Goal: Information Seeking & Learning: Learn about a topic

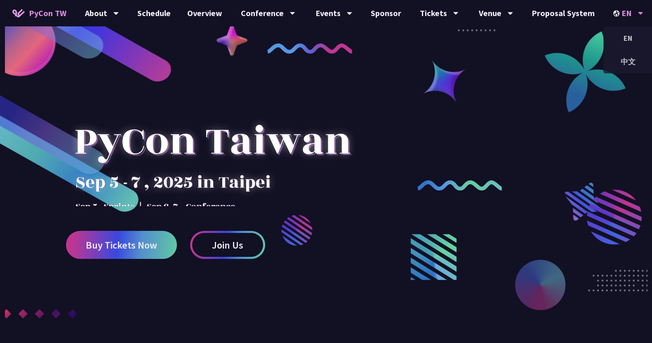
click at [616, 11] on div "EN" at bounding box center [628, 13] width 30 height 26
click at [610, 61] on div "中文" at bounding box center [627, 61] width 49 height 19
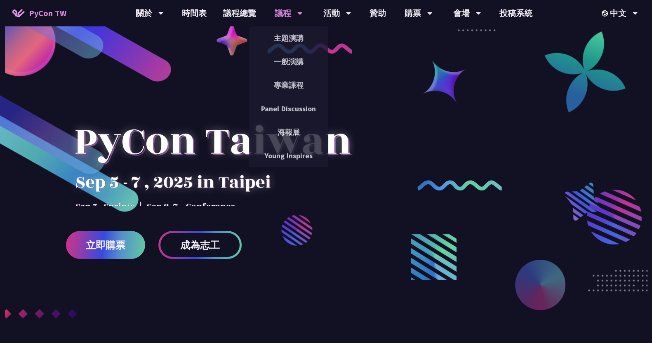
click at [292, 14] on div "議程" at bounding box center [289, 13] width 28 height 26
click at [287, 14] on div "議程" at bounding box center [289, 13] width 28 height 26
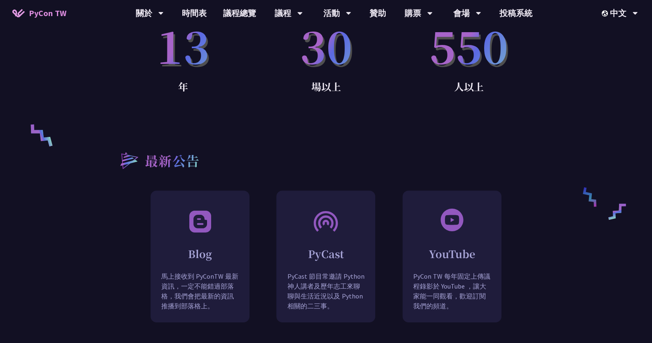
scroll to position [397, 0]
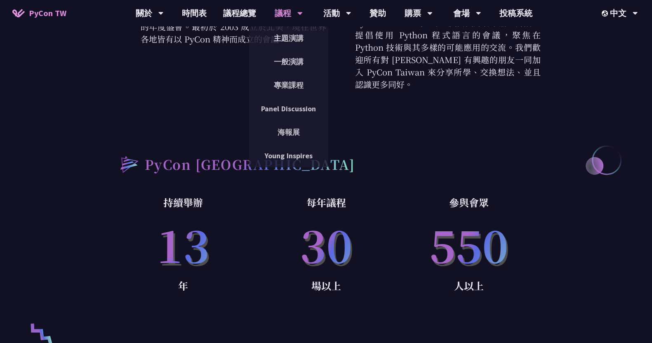
click at [285, 14] on div "議程" at bounding box center [289, 13] width 28 height 26
click at [290, 35] on link "主題演講" at bounding box center [288, 37] width 79 height 19
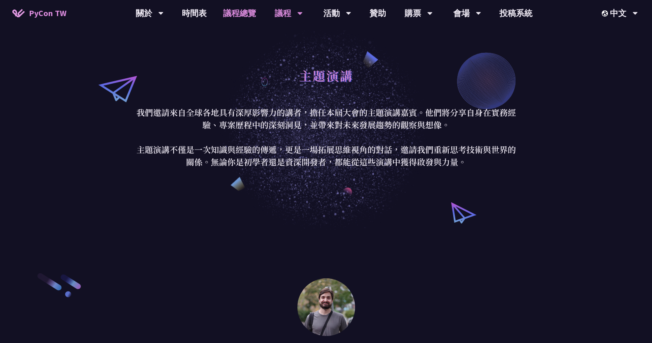
click at [228, 15] on link "議程總覽" at bounding box center [239, 13] width 49 height 26
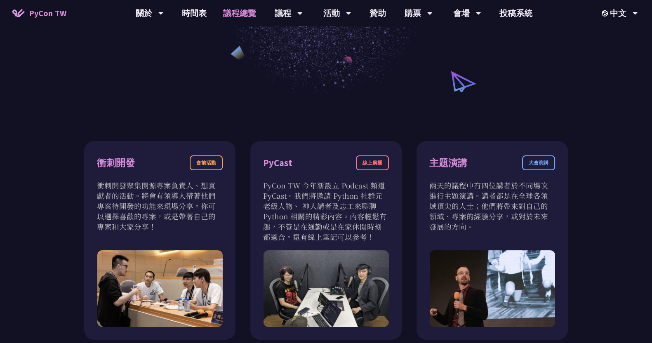
scroll to position [309, 0]
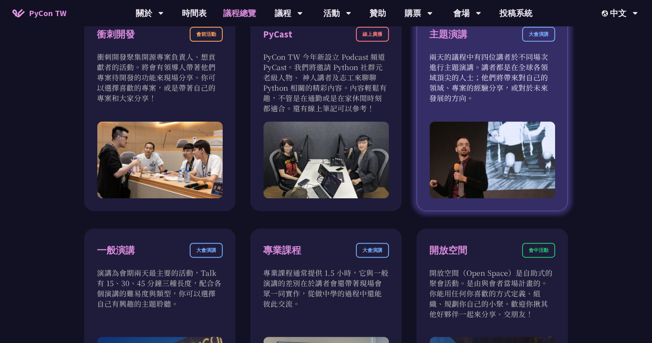
click at [532, 35] on div "大會演講" at bounding box center [538, 34] width 33 height 15
click at [474, 90] on p "兩天的議程中有四位講者於不同場次進行主題演講。講者都是在全球各領域頂尖的人士；他們將帶來對自己的領域、專案的經驗分享，或對於未來發展的方向。" at bounding box center [492, 78] width 126 height 52
click at [470, 143] on img at bounding box center [491, 160] width 125 height 77
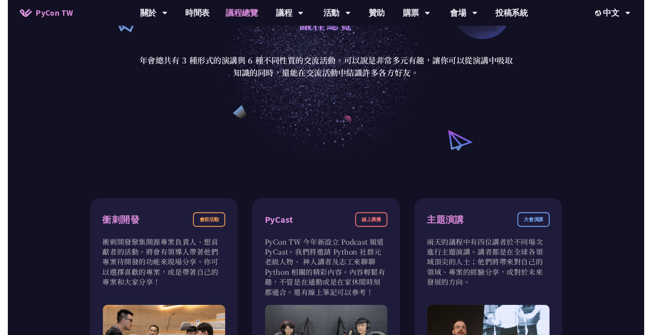
scroll to position [0, 0]
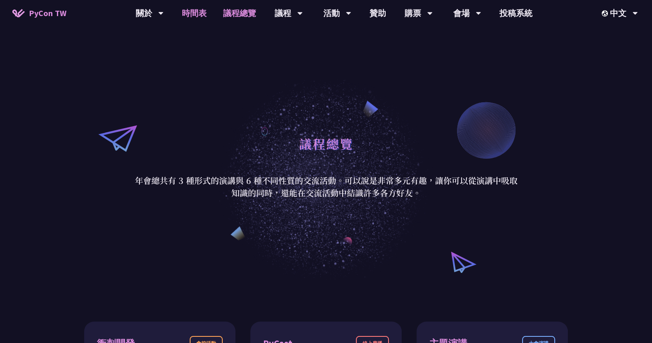
click at [199, 14] on link "時間表" at bounding box center [194, 13] width 41 height 26
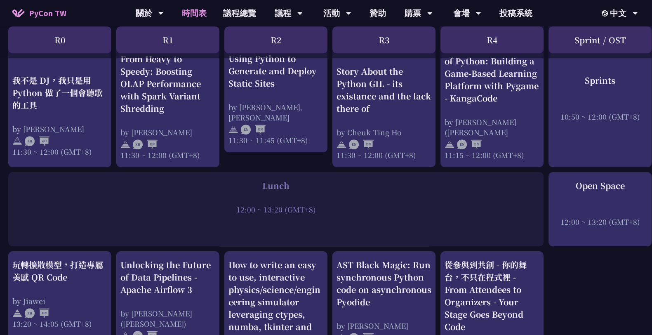
scroll to position [567, 0]
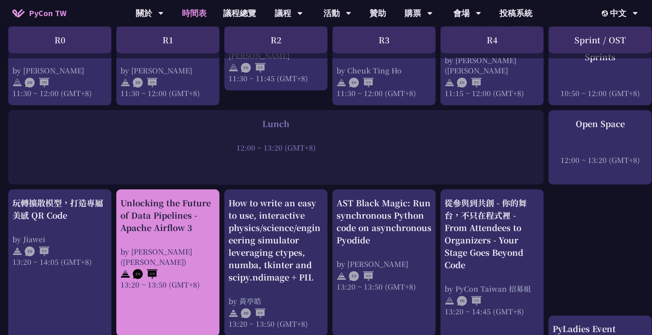
click at [152, 218] on div "Unlocking the Future of Data Pipelines - Apache Airflow 3" at bounding box center [167, 215] width 95 height 37
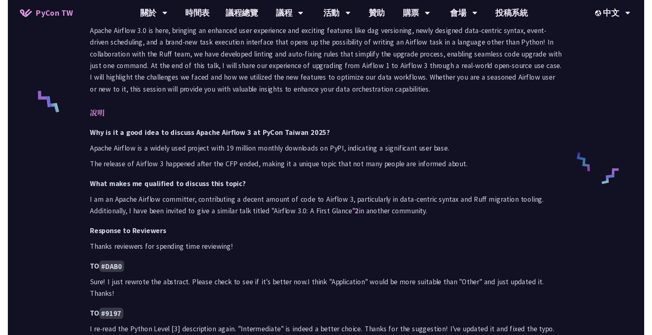
scroll to position [567, 0]
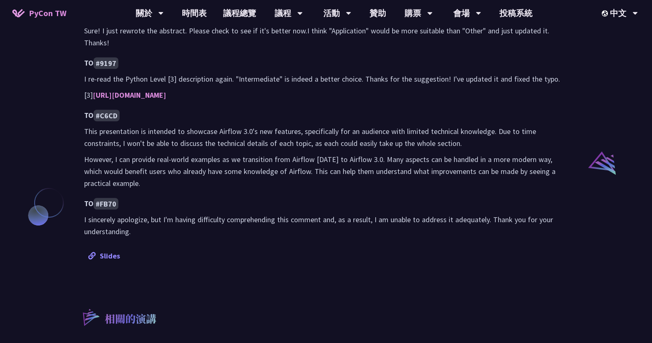
click at [102, 255] on link "Slides" at bounding box center [104, 255] width 32 height 9
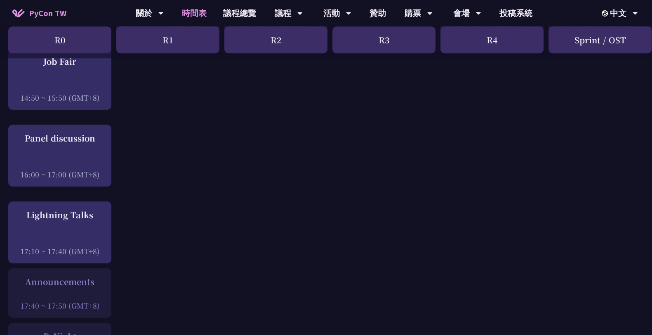
scroll to position [980, 0]
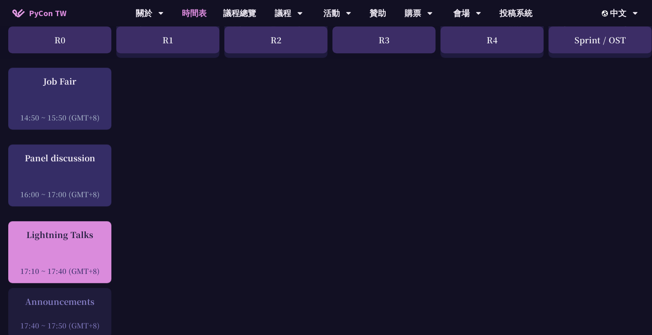
click at [90, 227] on div "Lightning Talks 17:10 ~ 17:40 (GMT+8)" at bounding box center [59, 252] width 103 height 62
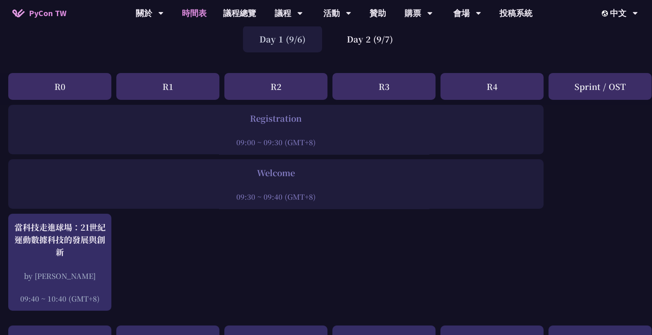
scroll to position [0, 0]
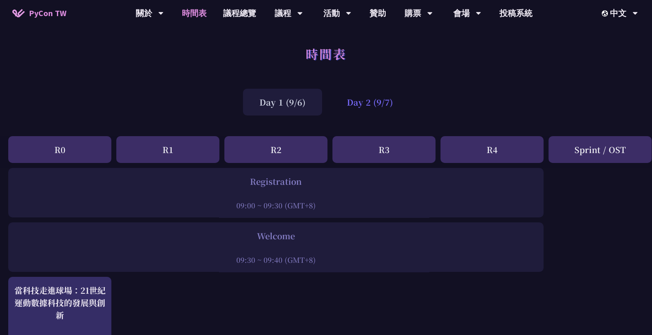
click at [362, 106] on div "Day 2 (9/7)" at bounding box center [369, 102] width 79 height 27
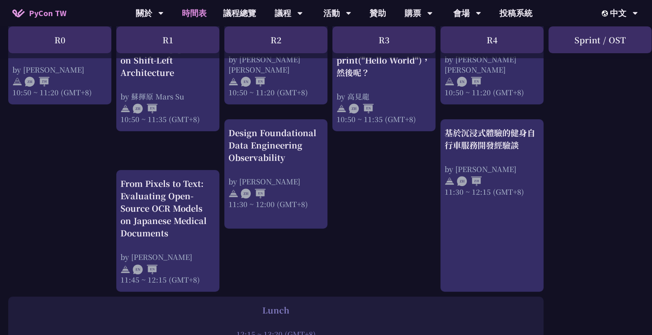
scroll to position [412, 0]
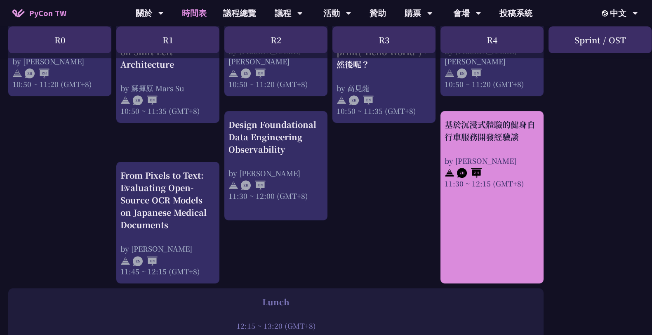
click at [455, 154] on div "基於沉浸式體驗的健身自行車服務開發經驗談 by [PERSON_NAME] 11:30 ~ 12:15 (GMT+8)" at bounding box center [492, 153] width 95 height 70
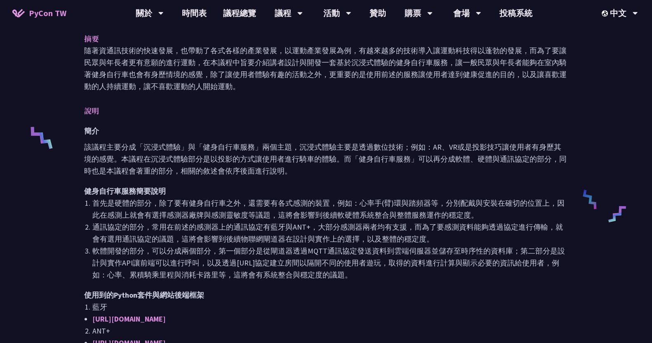
scroll to position [309, 0]
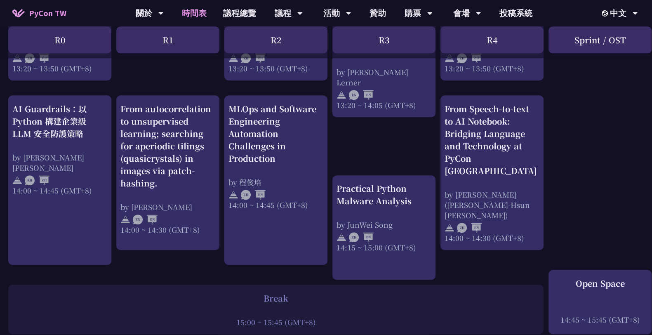
scroll to position [825, 0]
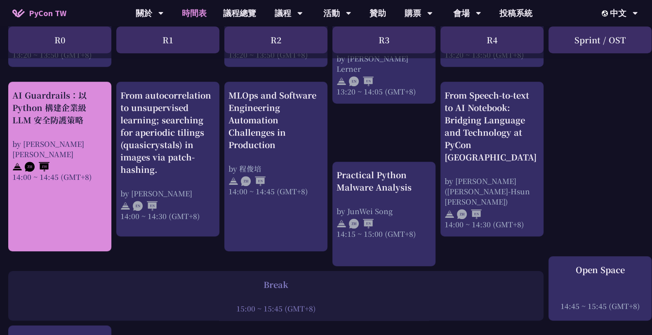
click at [93, 127] on div "AI Guardrails：以 Python 構建企業級 LLM 安全防護策略 by [PERSON_NAME] Un [PERSON_NAME]14:00 …" at bounding box center [59, 135] width 95 height 93
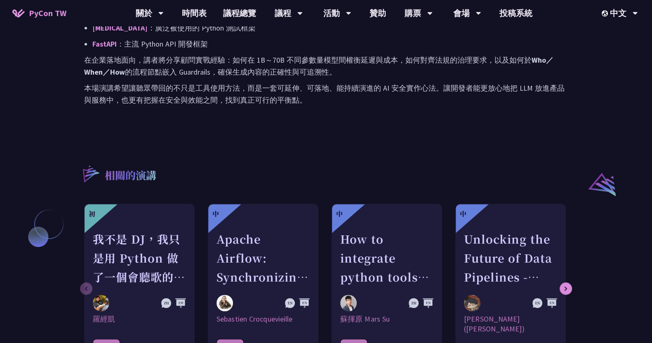
scroll to position [619, 0]
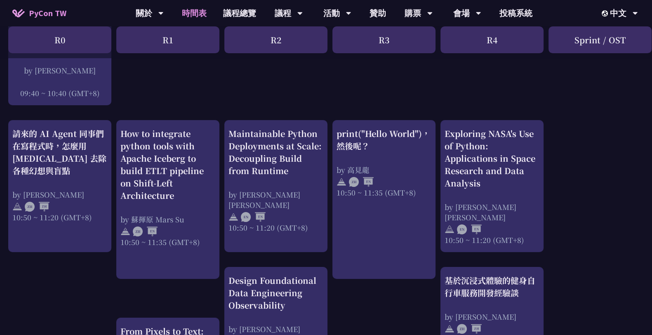
scroll to position [51, 0]
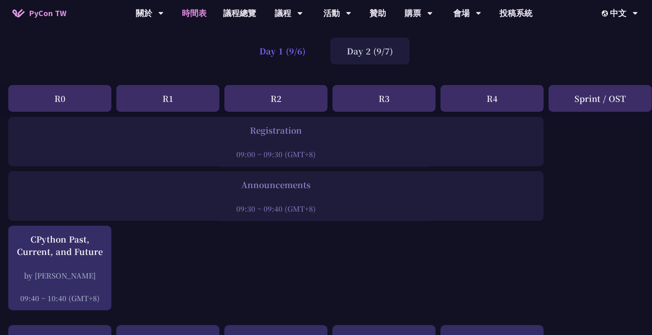
drag, startPoint x: 275, startPoint y: 53, endPoint x: 261, endPoint y: 57, distance: 15.0
click at [275, 53] on div "Day 1 (9/6)" at bounding box center [282, 51] width 79 height 27
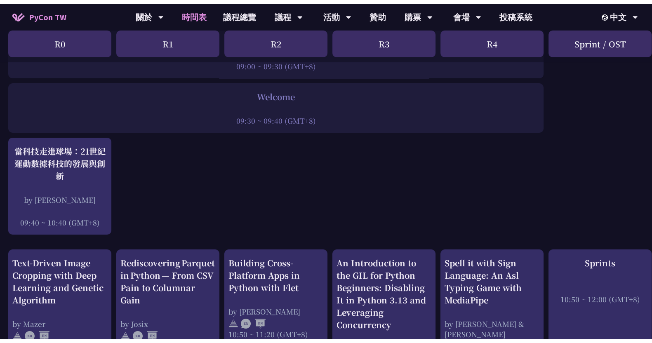
scroll to position [155, 0]
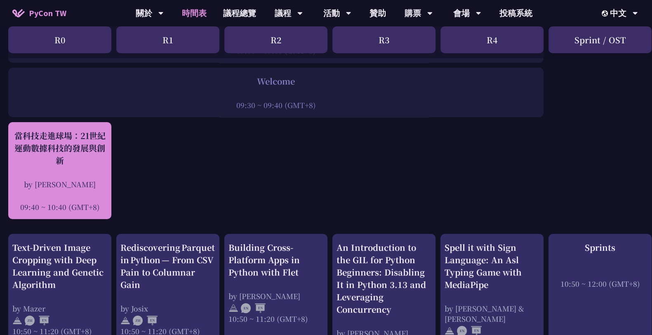
click at [44, 157] on div "當科技走進球場：21世紀運動數據科技的發展與創新" at bounding box center [59, 148] width 95 height 37
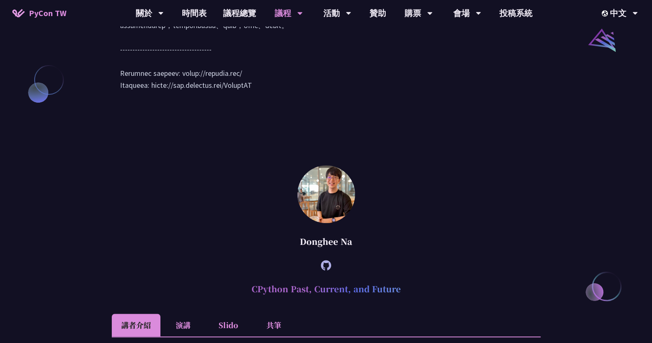
scroll to position [922, 0]
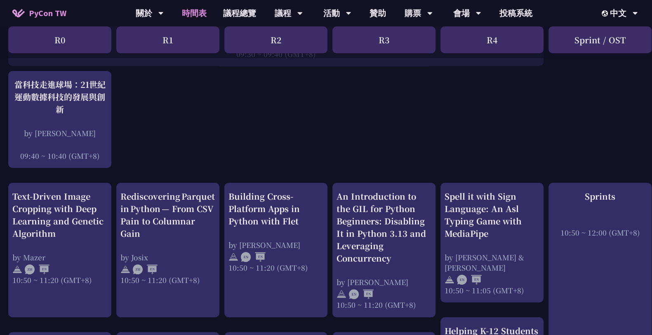
scroll to position [258, 0]
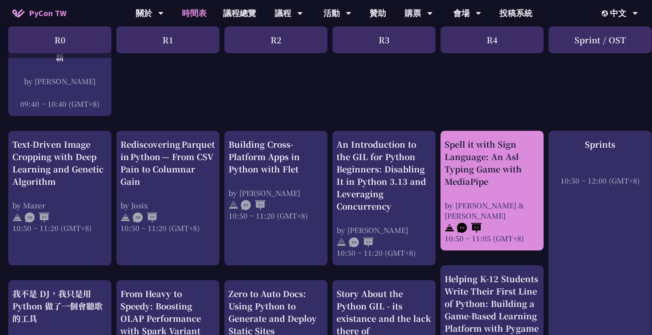
click at [458, 184] on div "Spell it with Sign Language: An Asl Typing Game with MediaPipe" at bounding box center [492, 162] width 95 height 49
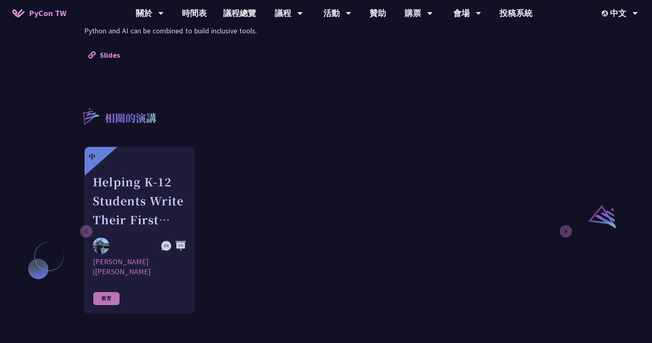
scroll to position [516, 0]
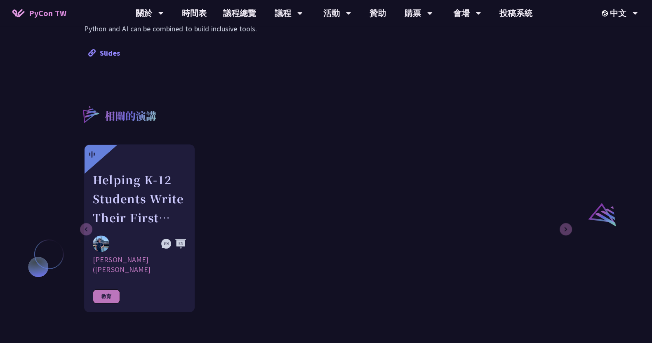
click at [111, 57] on link "Slides" at bounding box center [104, 52] width 32 height 9
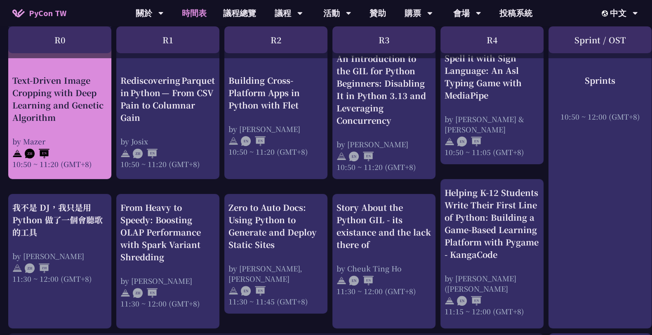
scroll to position [361, 0]
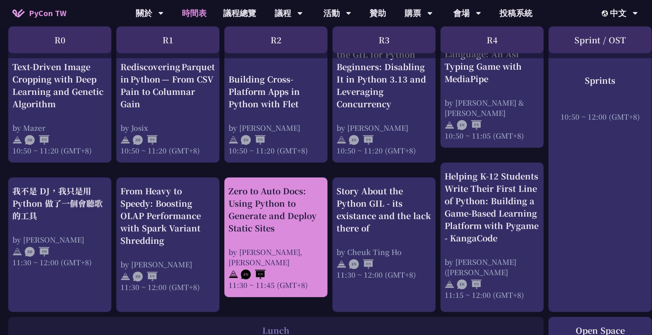
click at [243, 200] on div "Zero to Auto Docs: Using Python to Generate and Deploy Static Sites" at bounding box center [276, 209] width 95 height 49
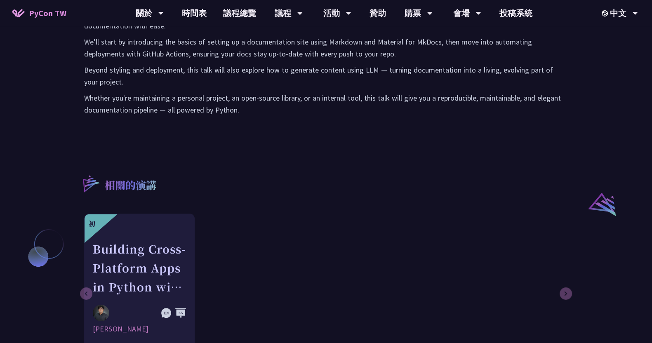
scroll to position [567, 0]
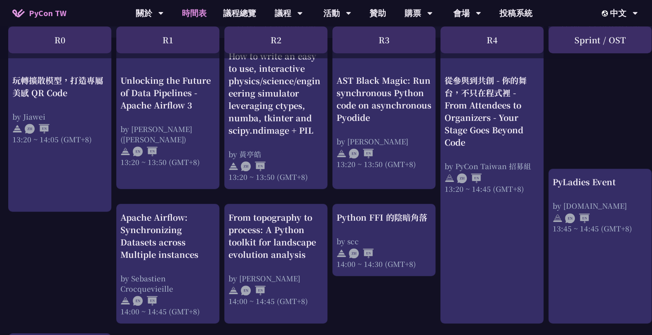
scroll to position [773, 0]
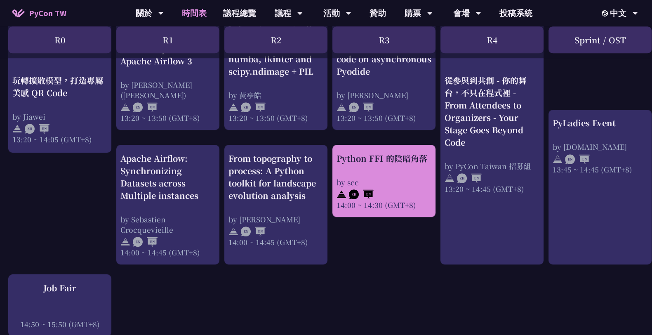
click at [355, 155] on div "Python FFI 的陰暗角落" at bounding box center [384, 158] width 95 height 12
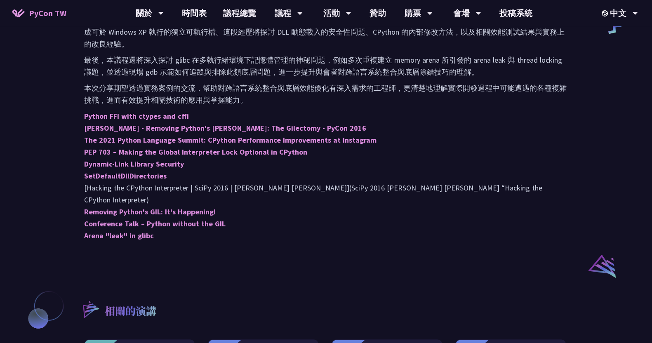
scroll to position [619, 0]
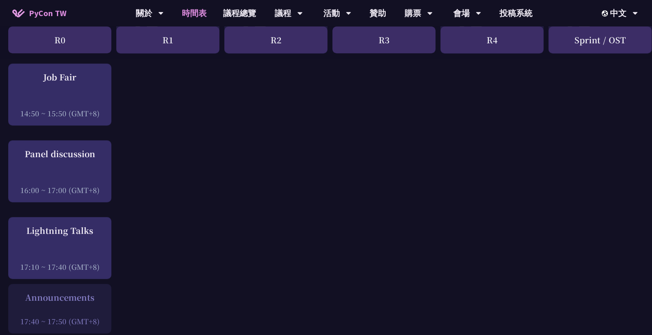
scroll to position [1083, 0]
